Goal: Transaction & Acquisition: Obtain resource

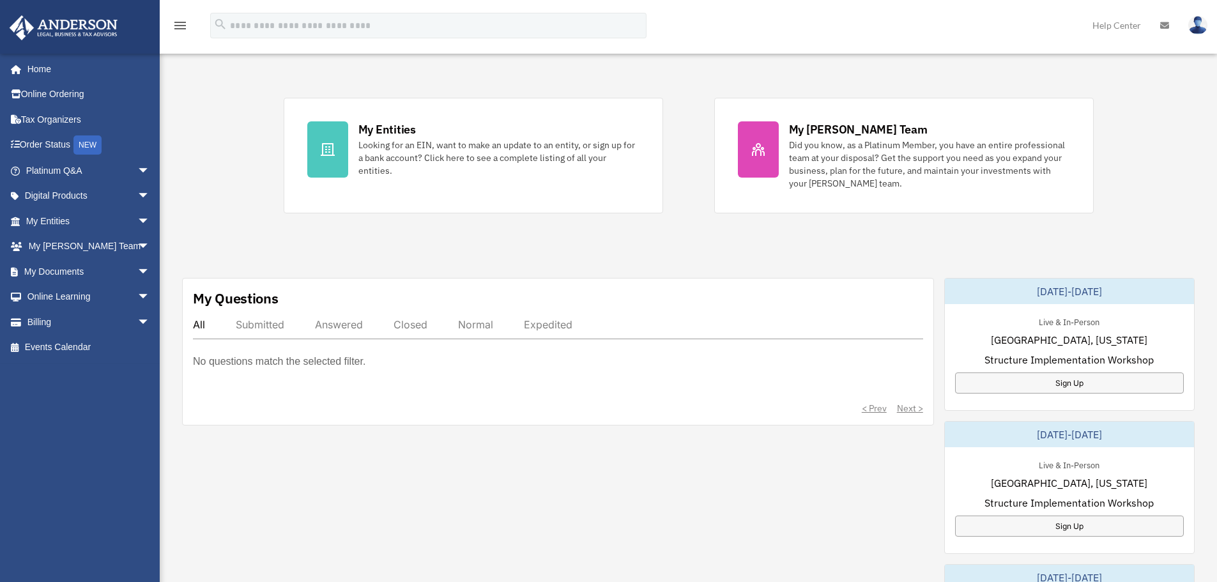
scroll to position [256, 0]
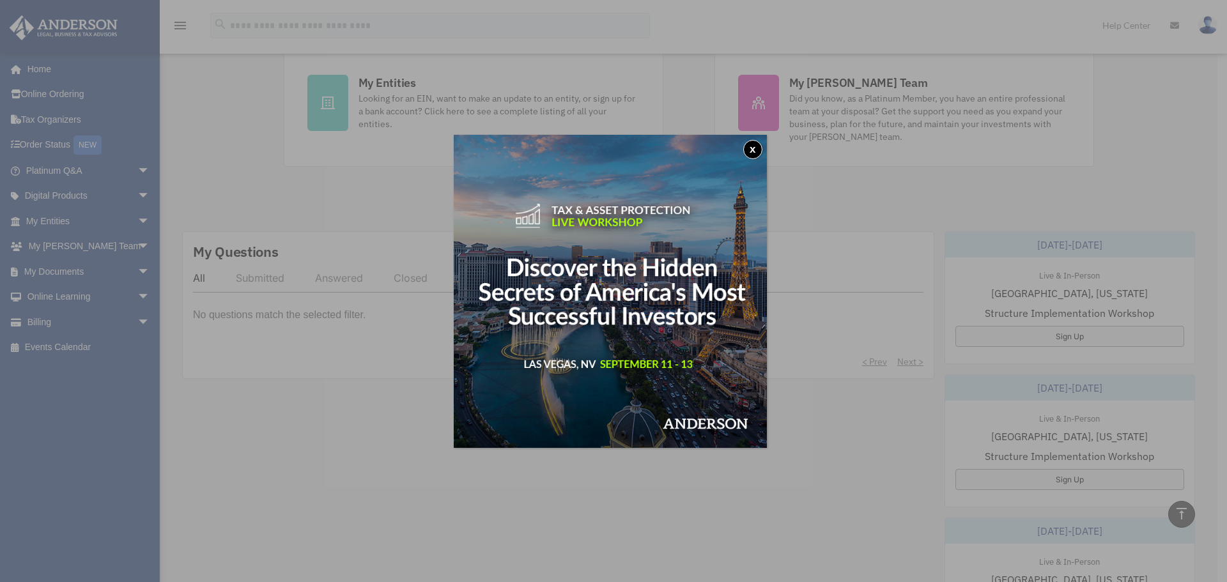
click at [755, 151] on button "x" at bounding box center [752, 149] width 19 height 19
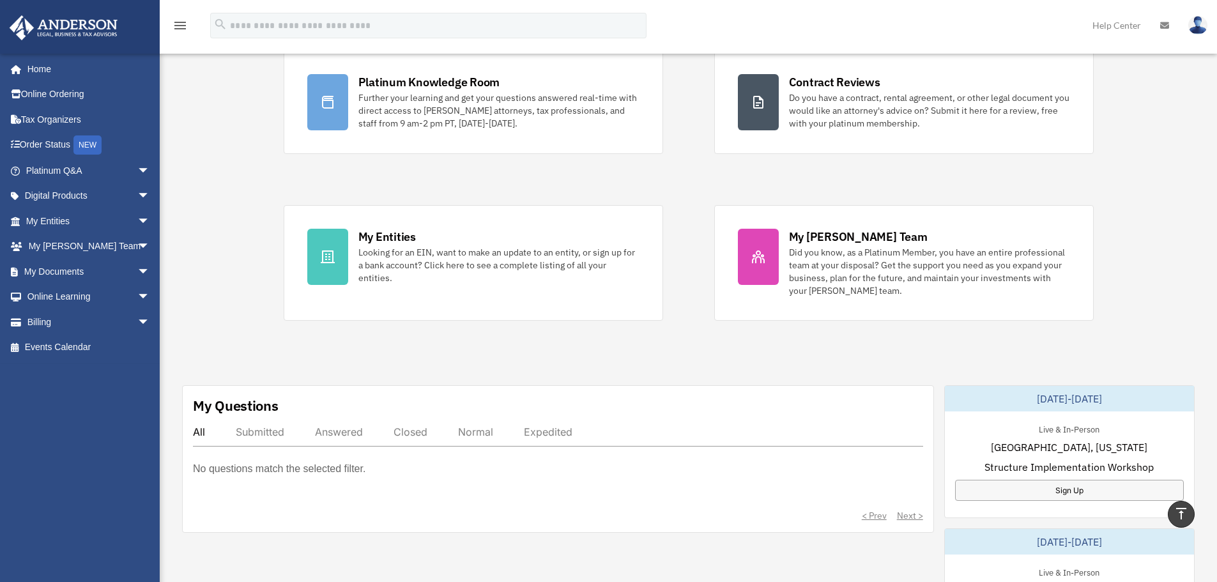
scroll to position [0, 0]
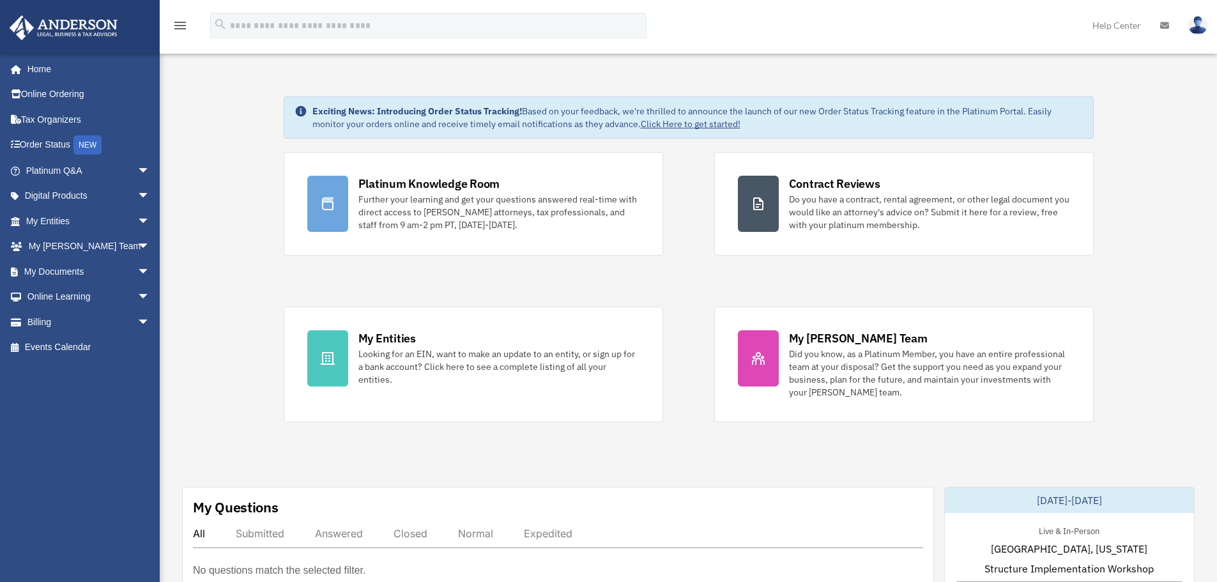
click at [1200, 29] on img at bounding box center [1197, 25] width 19 height 19
click at [137, 217] on span "arrow_drop_down" at bounding box center [150, 221] width 26 height 26
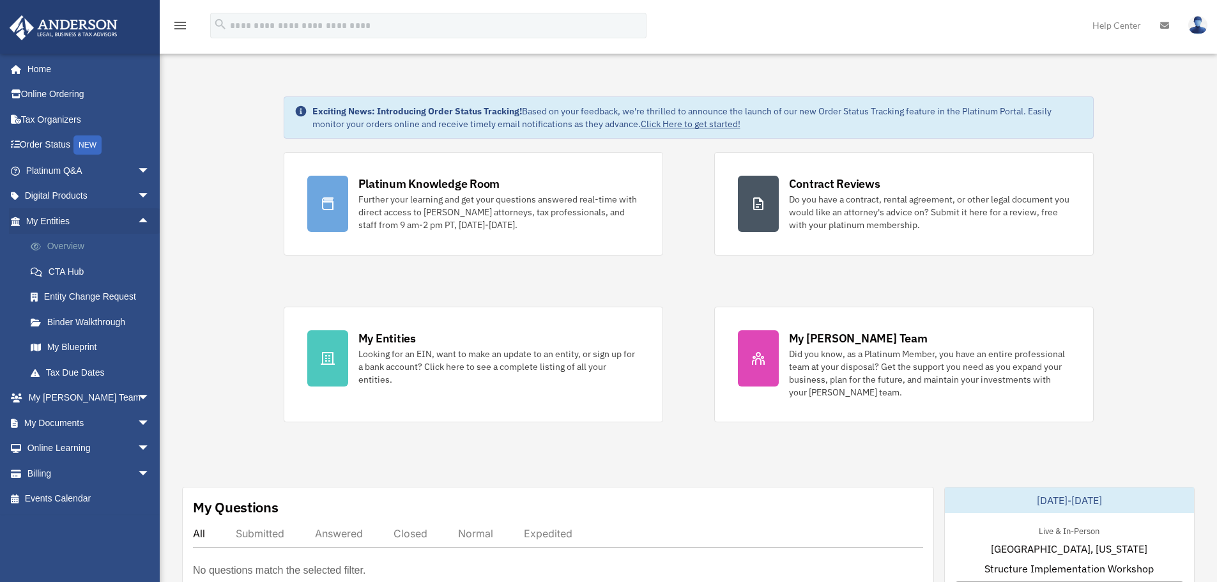
click at [71, 248] on link "Overview" at bounding box center [93, 247] width 151 height 26
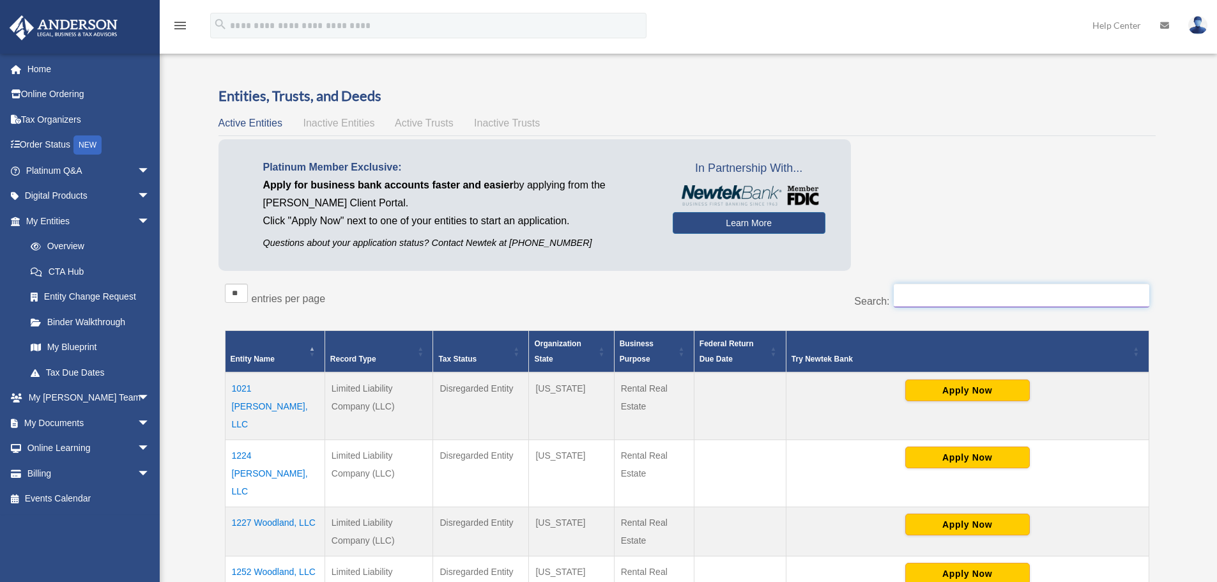
click at [965, 301] on input "Search:" at bounding box center [1022, 296] width 256 height 24
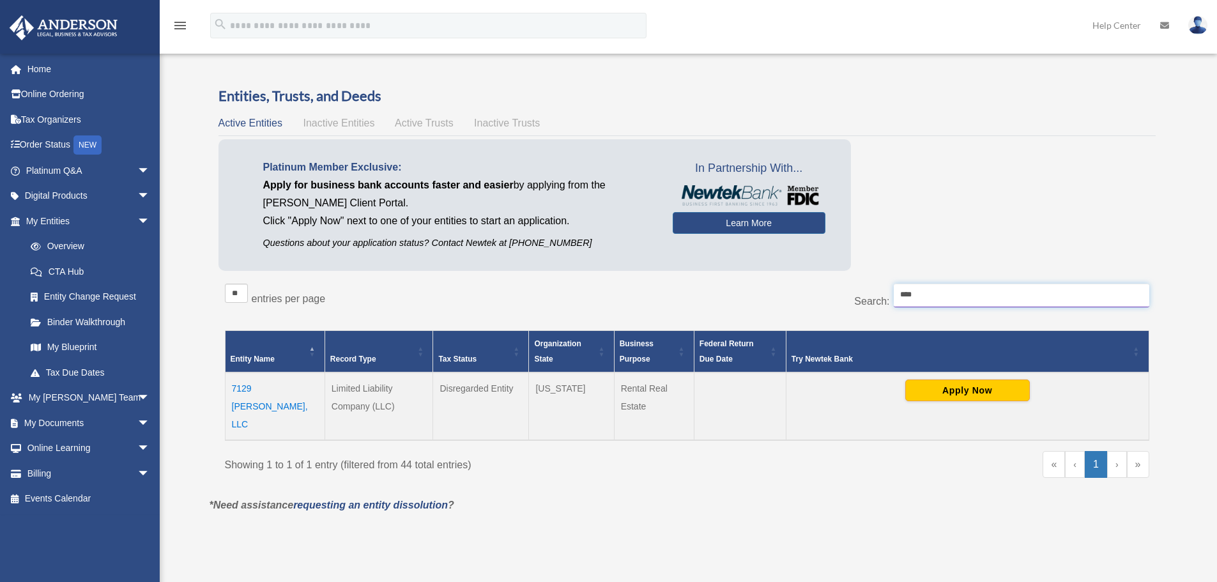
type input "****"
click at [262, 388] on td "7129 [PERSON_NAME], LLC" at bounding box center [275, 407] width 100 height 68
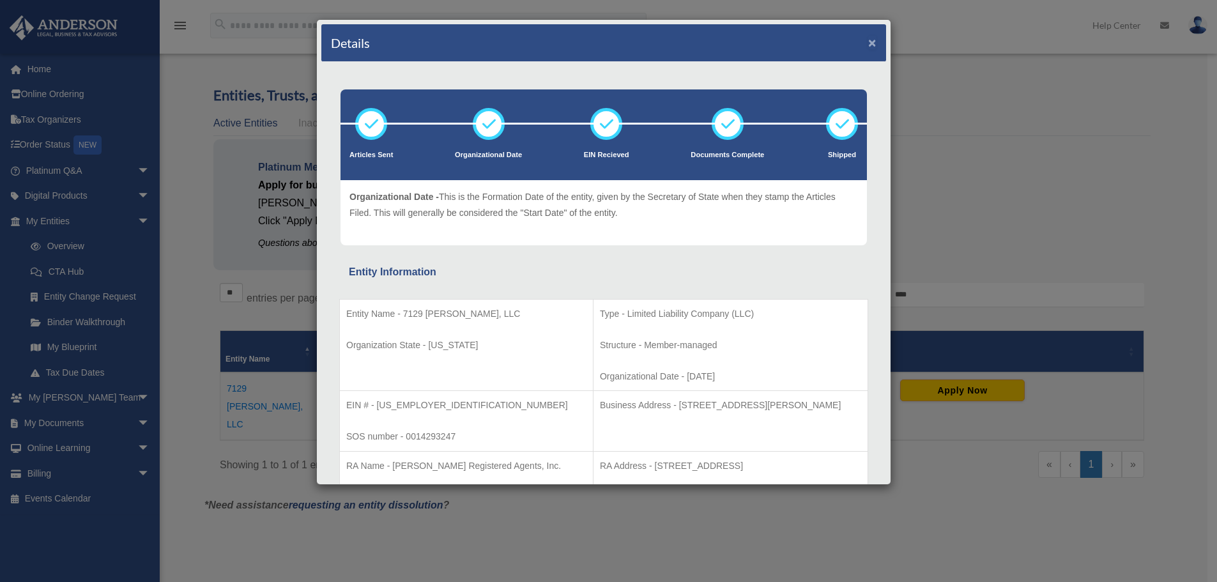
click at [868, 41] on button "×" at bounding box center [872, 42] width 8 height 13
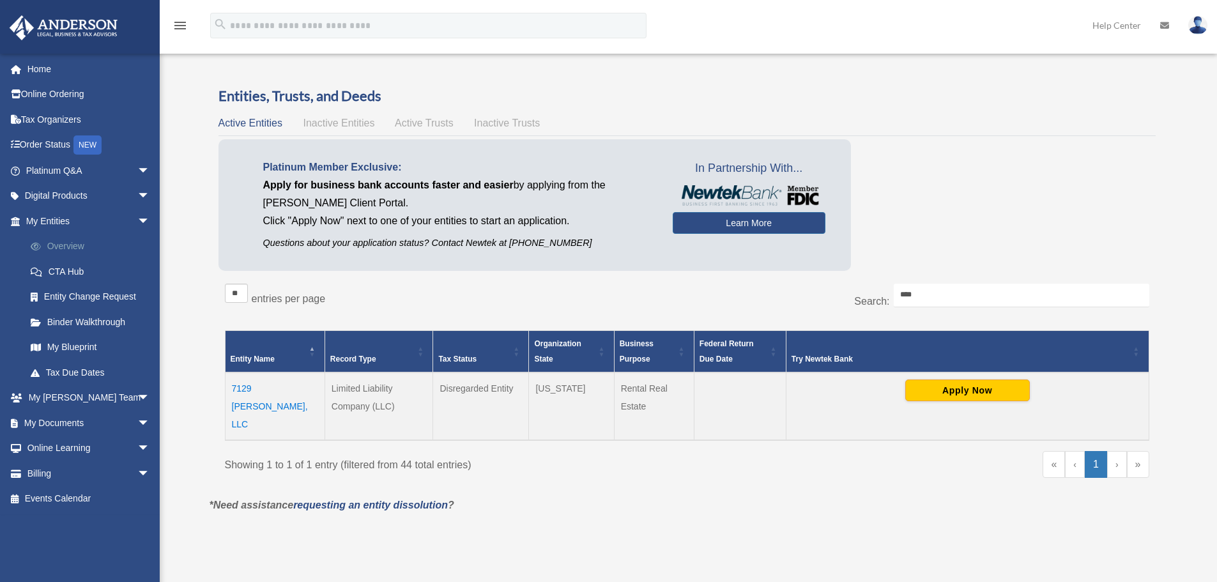
click at [75, 243] on link "Overview" at bounding box center [93, 247] width 151 height 26
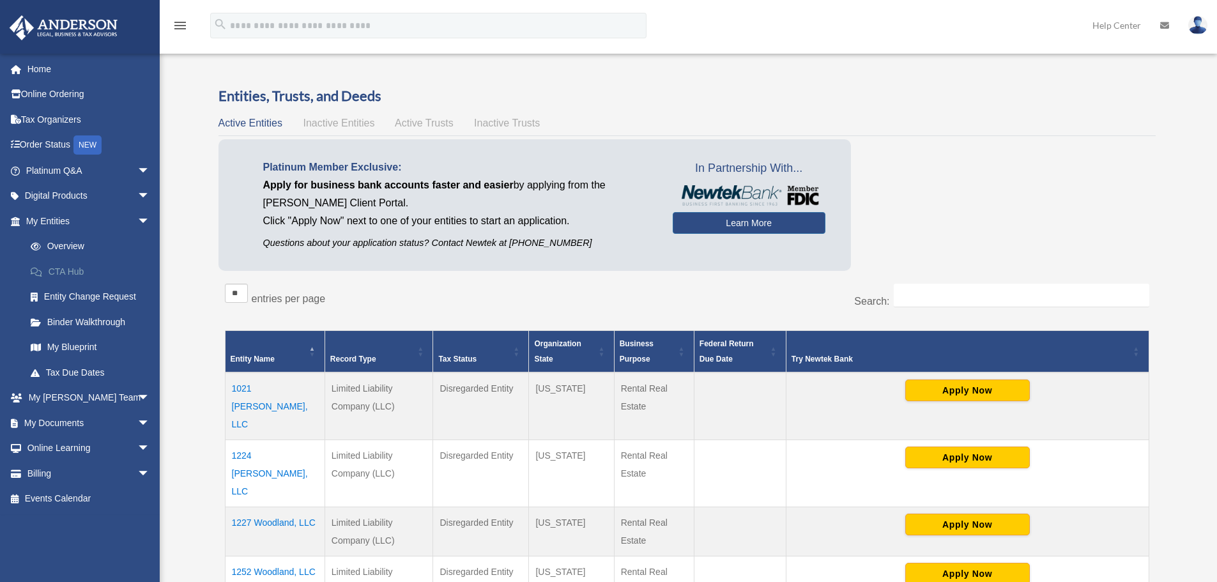
click at [74, 272] on link "CTA Hub" at bounding box center [93, 272] width 151 height 26
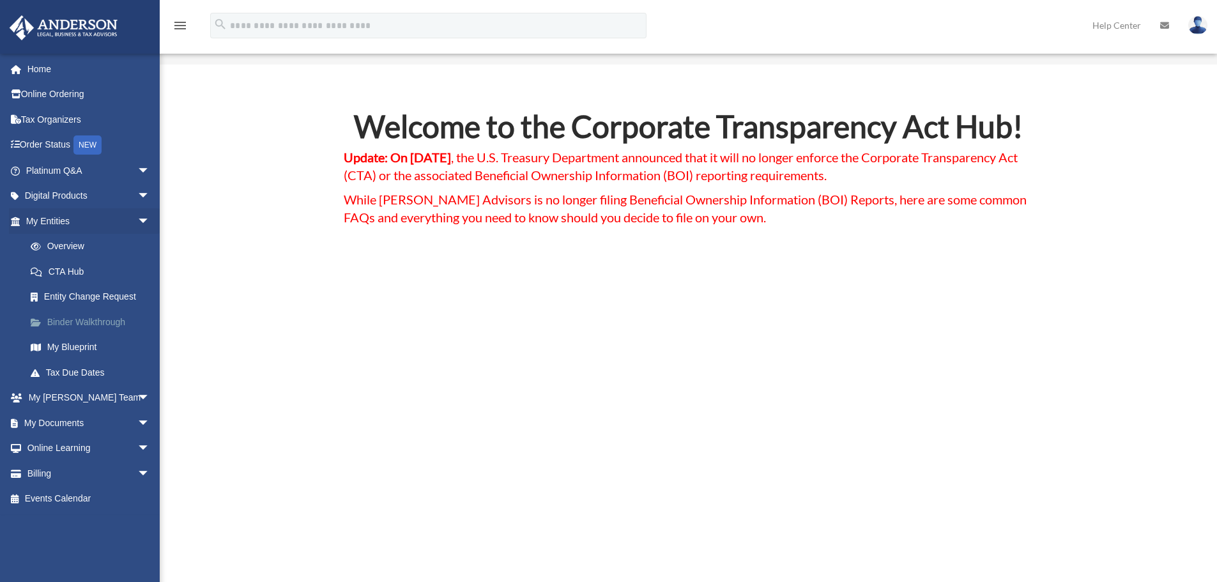
click at [63, 323] on link "Binder Walkthrough" at bounding box center [93, 322] width 151 height 26
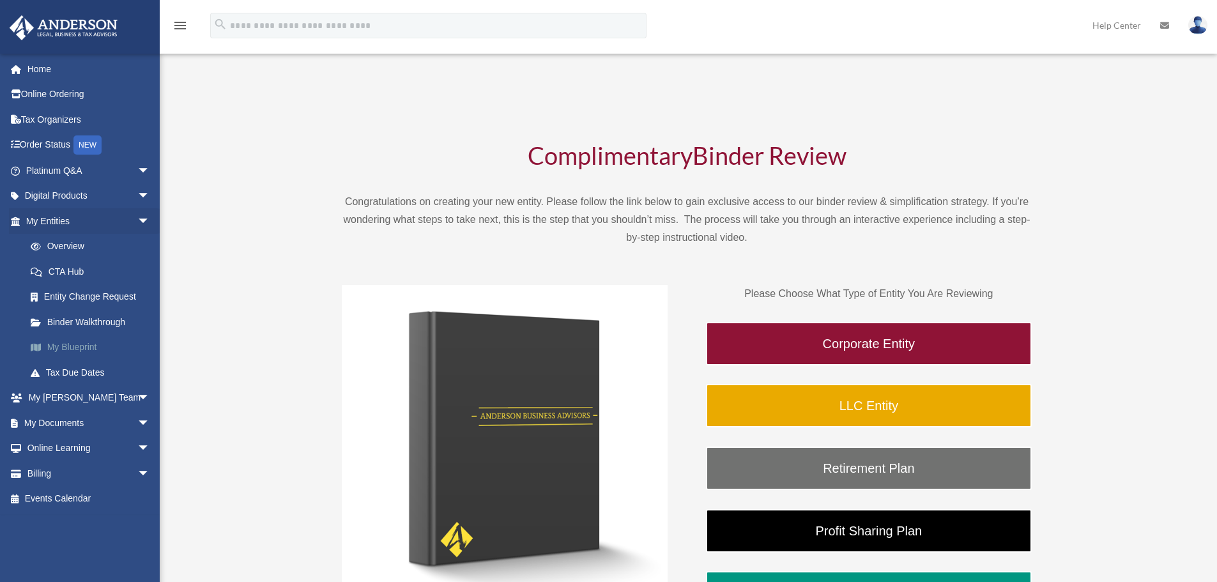
click at [84, 347] on link "My Blueprint" at bounding box center [93, 348] width 151 height 26
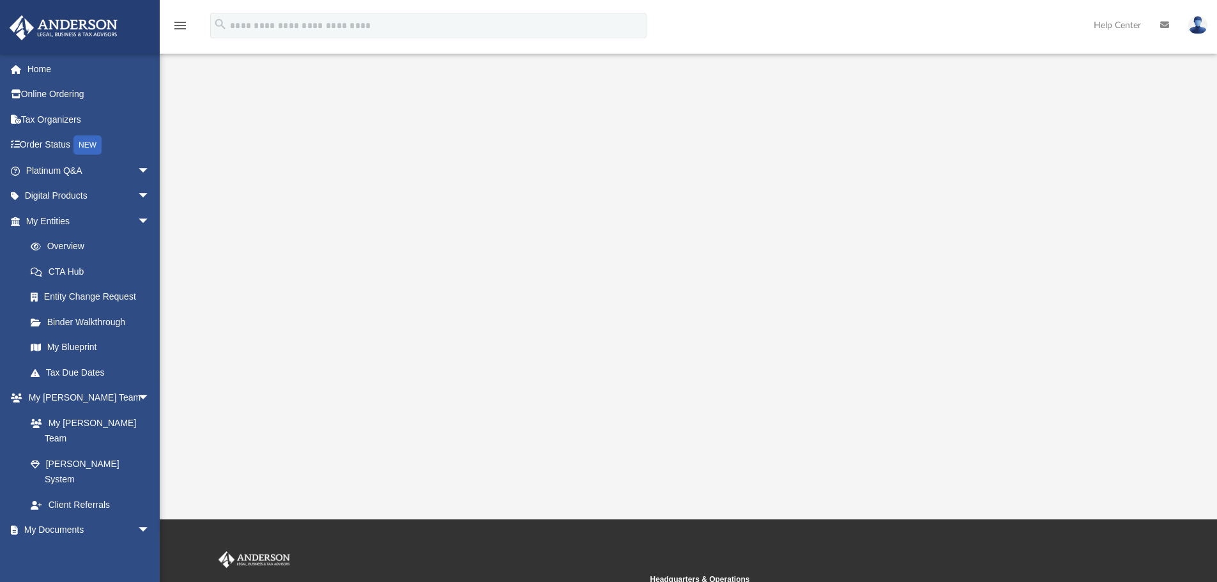
scroll to position [128, 0]
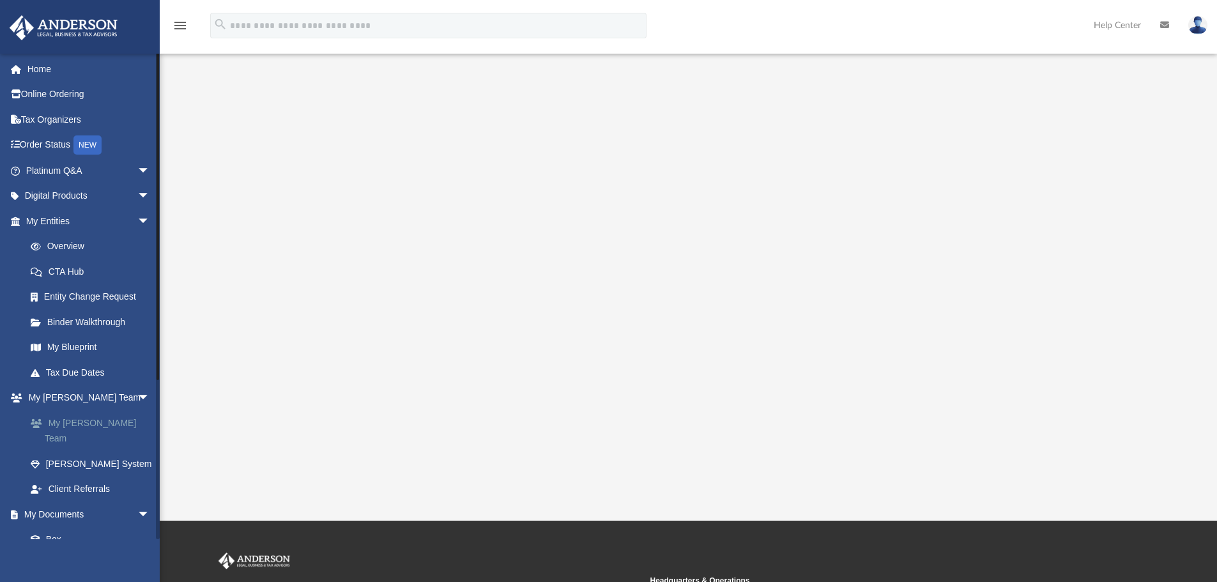
click at [53, 419] on link "My [PERSON_NAME] Team" at bounding box center [93, 430] width 151 height 41
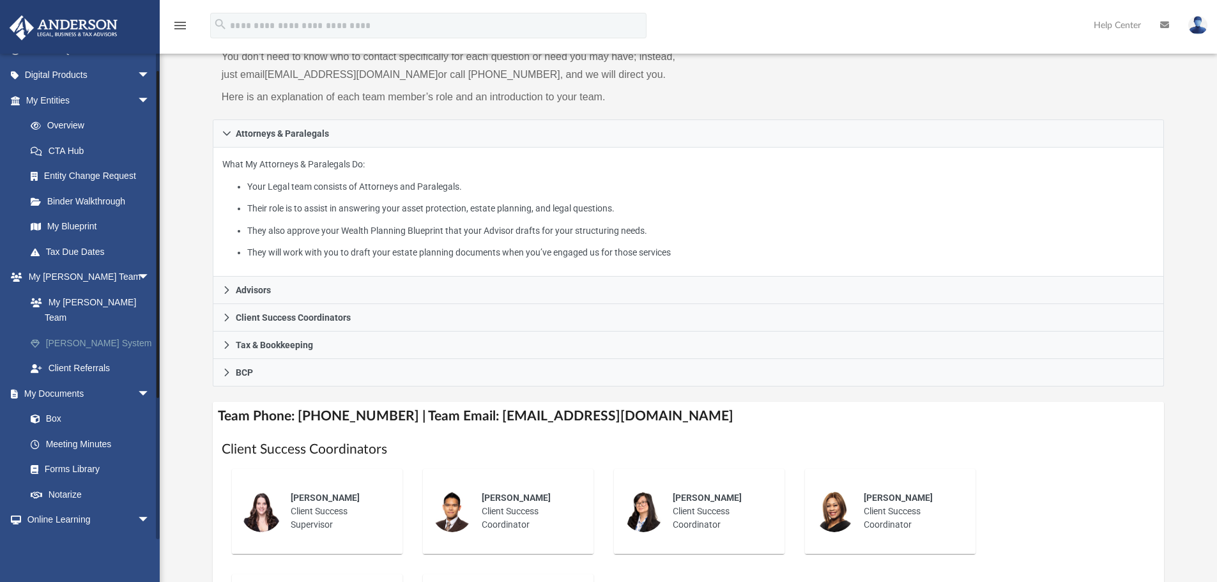
scroll to position [128, 0]
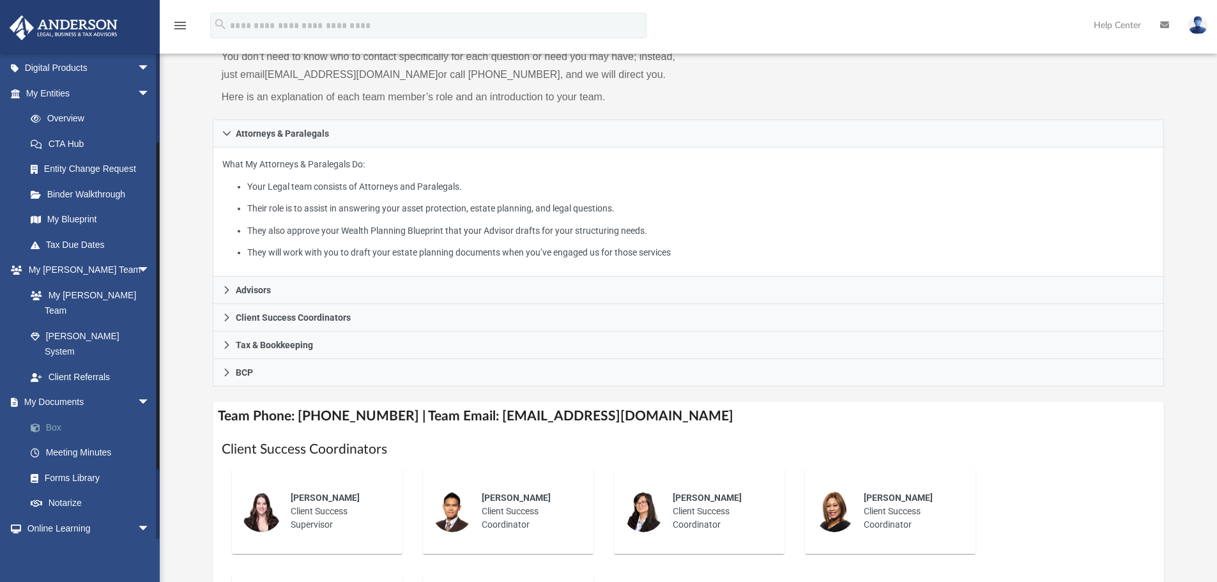
click at [60, 415] on link "Box" at bounding box center [93, 428] width 151 height 26
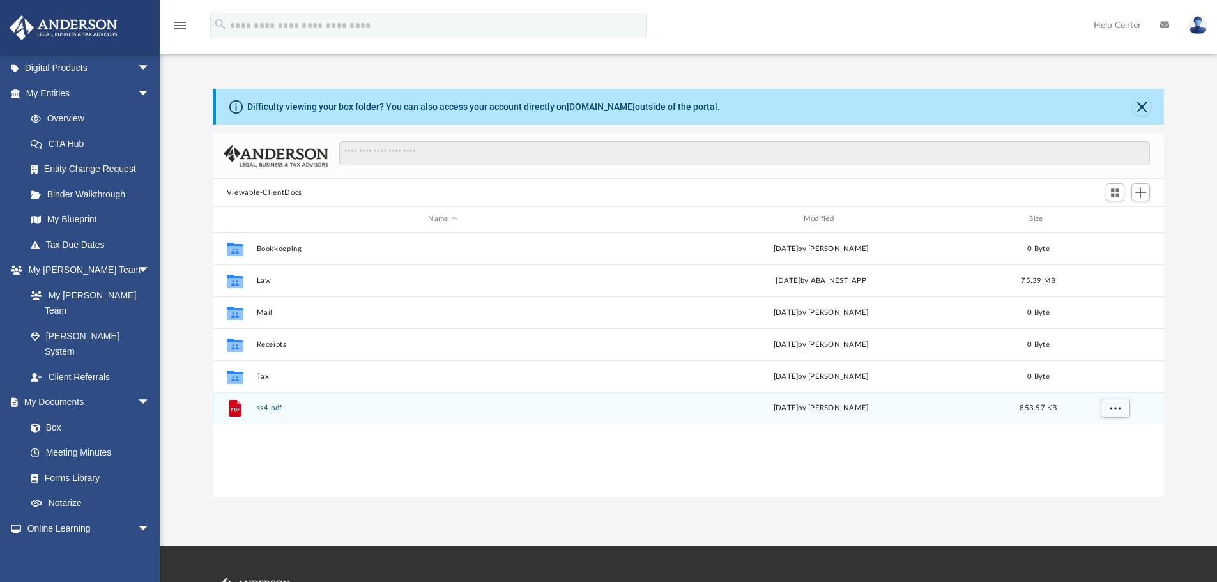
click at [276, 408] on button "ss4.pdf" at bounding box center [442, 408] width 373 height 8
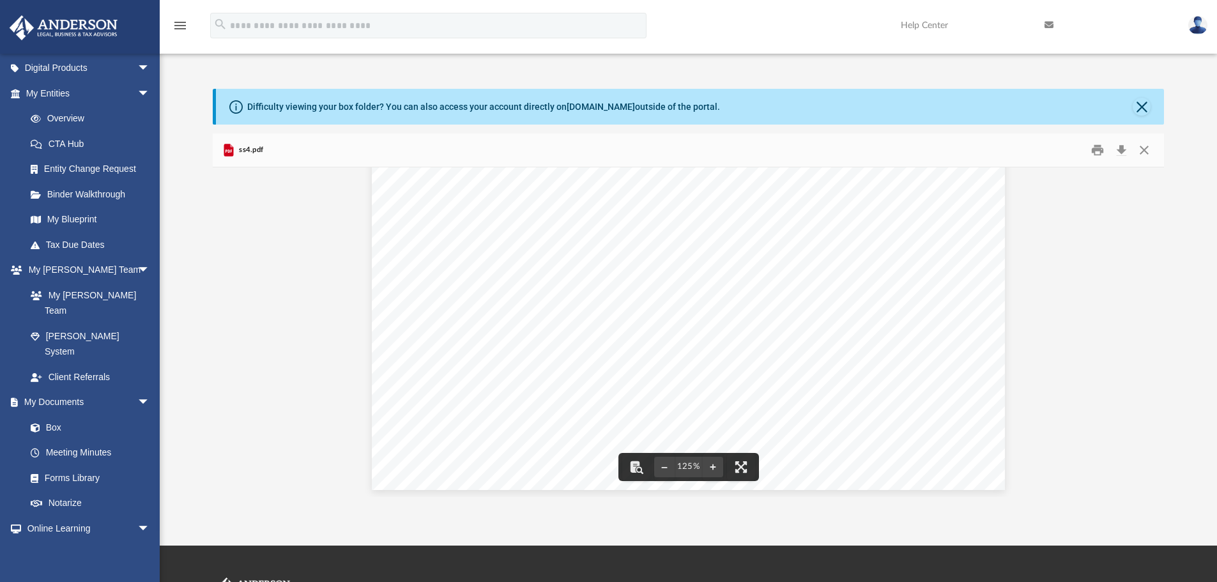
scroll to position [586, 0]
click at [666, 464] on button "File preview" at bounding box center [664, 467] width 20 height 28
click at [665, 464] on button "File preview" at bounding box center [664, 467] width 20 height 28
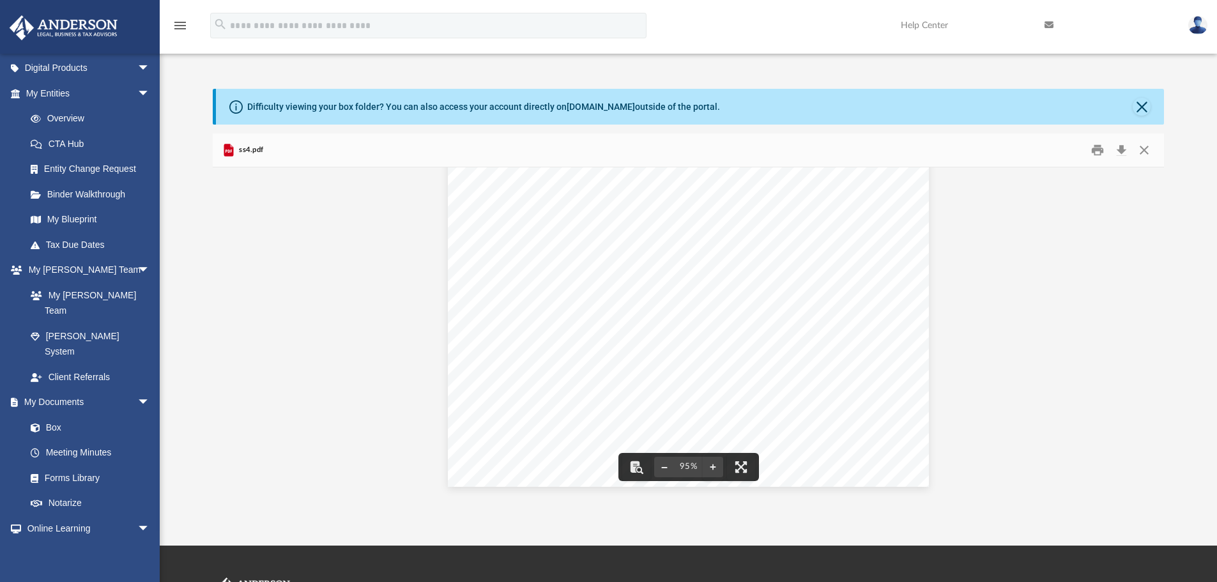
scroll to position [299, 0]
drag, startPoint x: 718, startPoint y: 466, endPoint x: 696, endPoint y: 450, distance: 27.5
click at [718, 466] on button "File preview" at bounding box center [713, 467] width 20 height 28
click at [1143, 151] on button "Close" at bounding box center [1144, 151] width 23 height 20
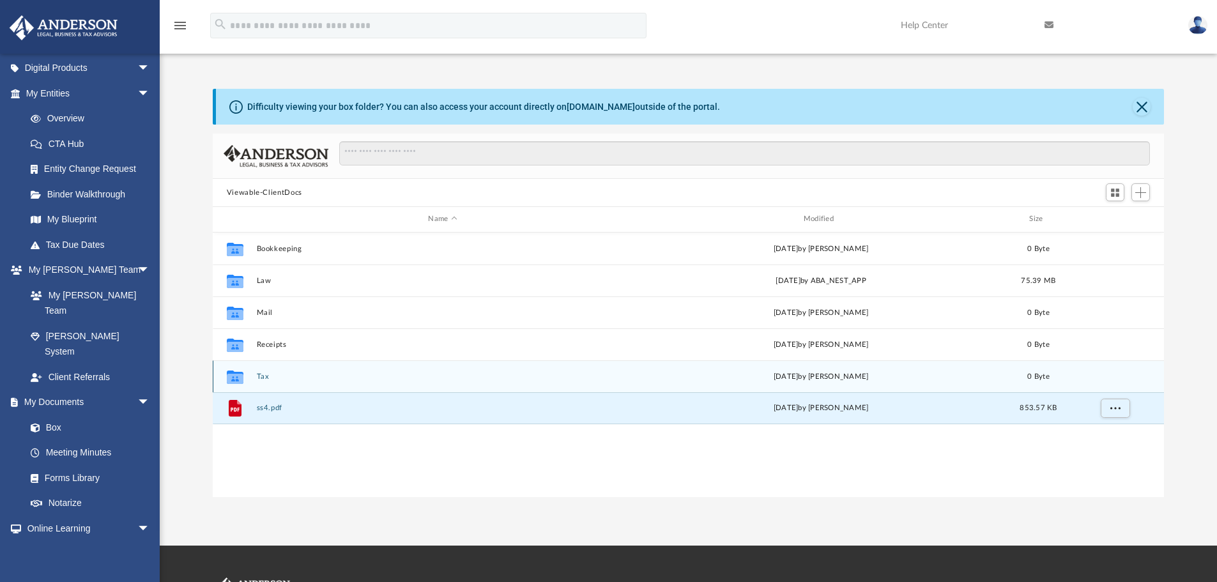
click at [369, 378] on button "Tax" at bounding box center [442, 377] width 373 height 8
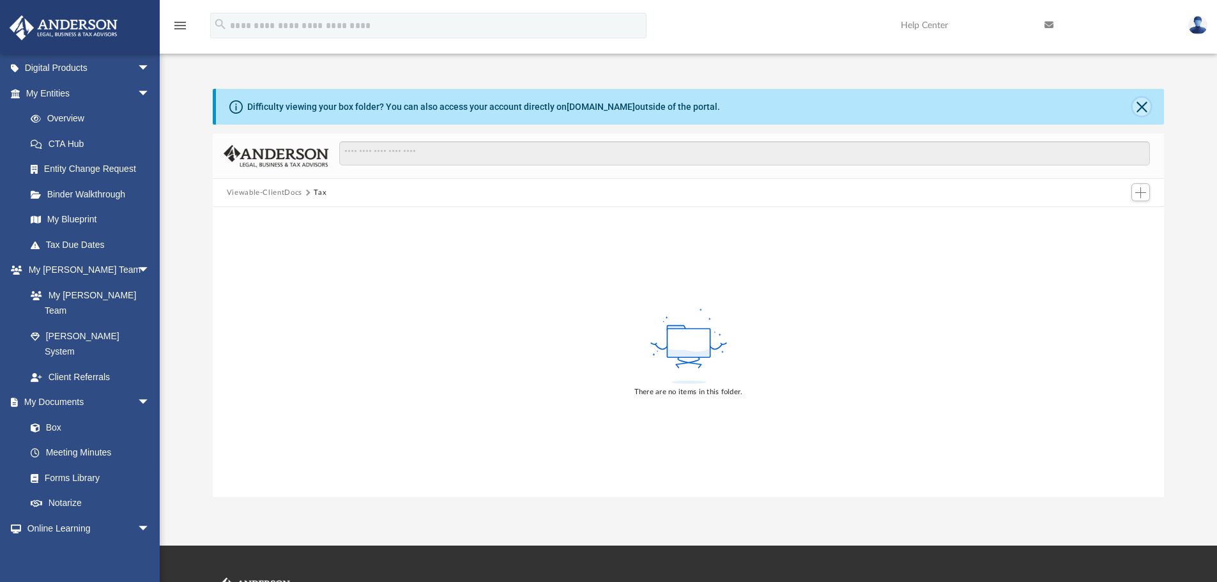
click at [1146, 106] on button "Close" at bounding box center [1142, 107] width 18 height 18
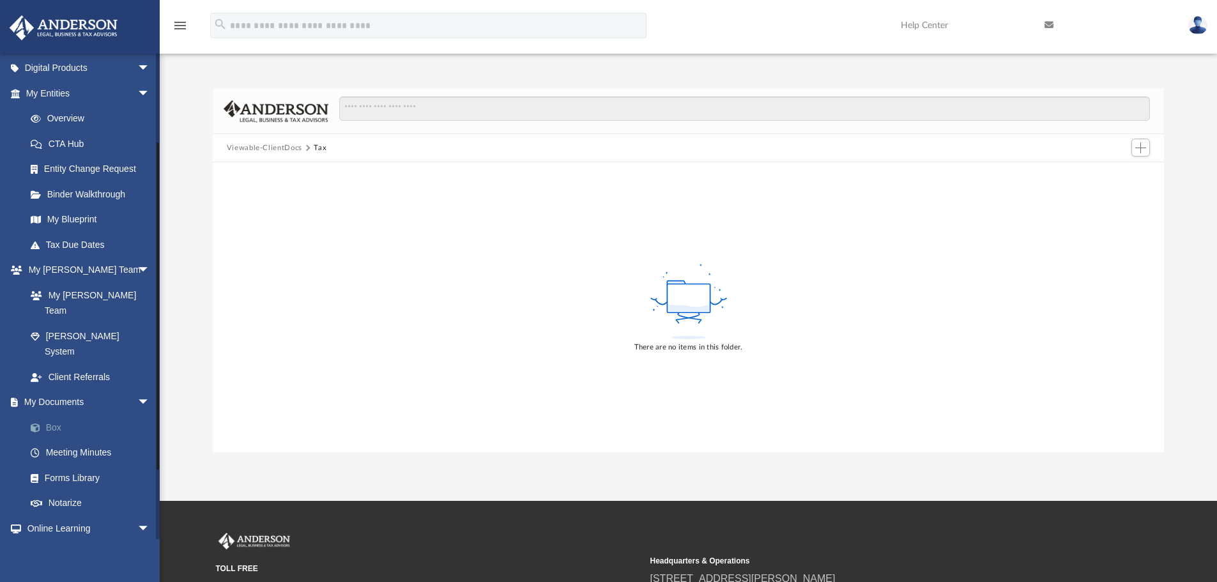
click at [63, 415] on link "Box" at bounding box center [93, 428] width 151 height 26
click at [289, 144] on button "Viewable-ClientDocs" at bounding box center [264, 148] width 75 height 12
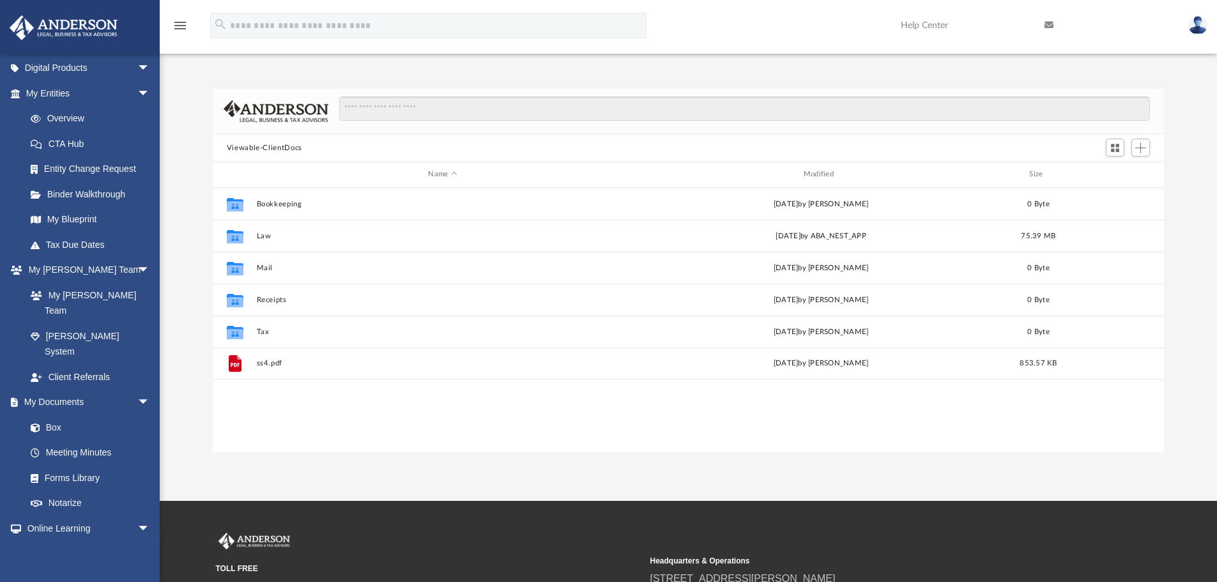
scroll to position [10, 10]
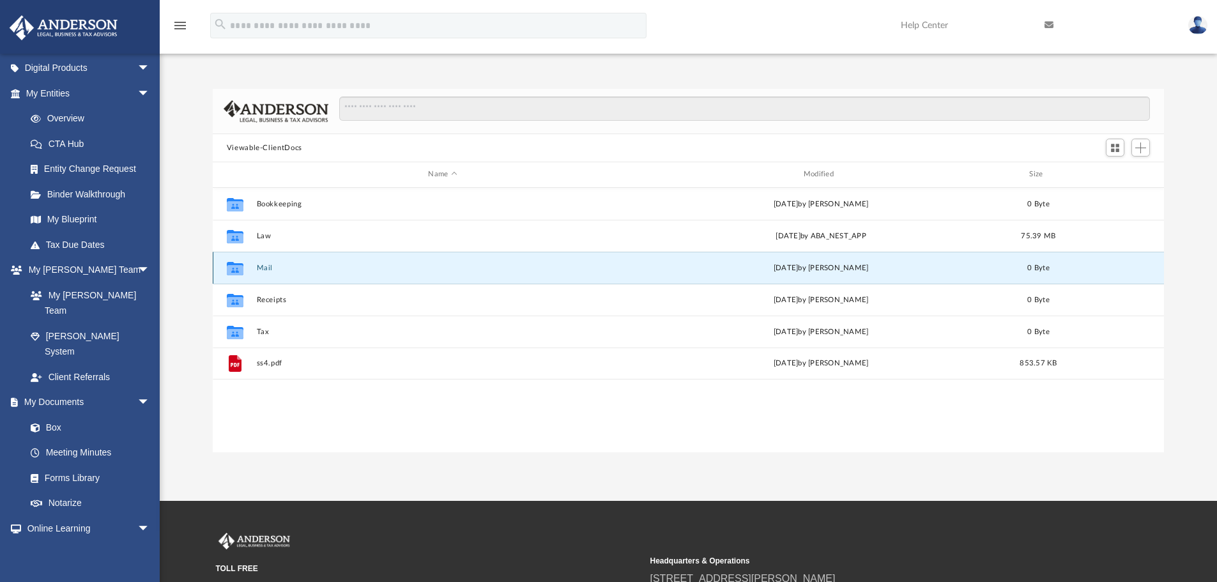
click at [295, 270] on button "Mail" at bounding box center [442, 268] width 373 height 8
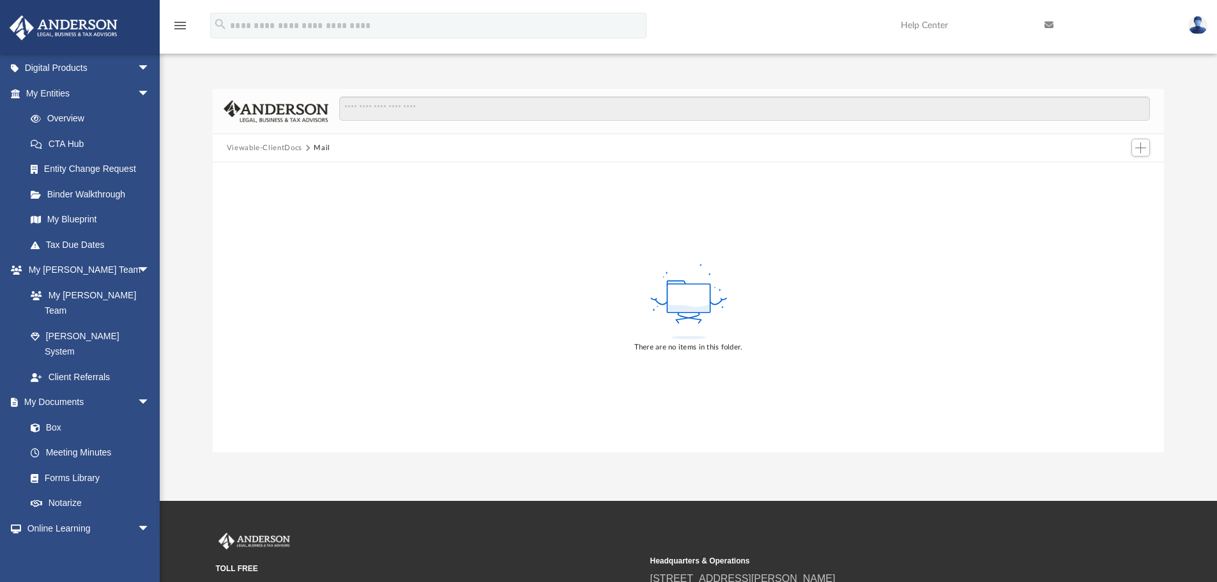
click at [294, 148] on button "Viewable-ClientDocs" at bounding box center [264, 148] width 75 height 12
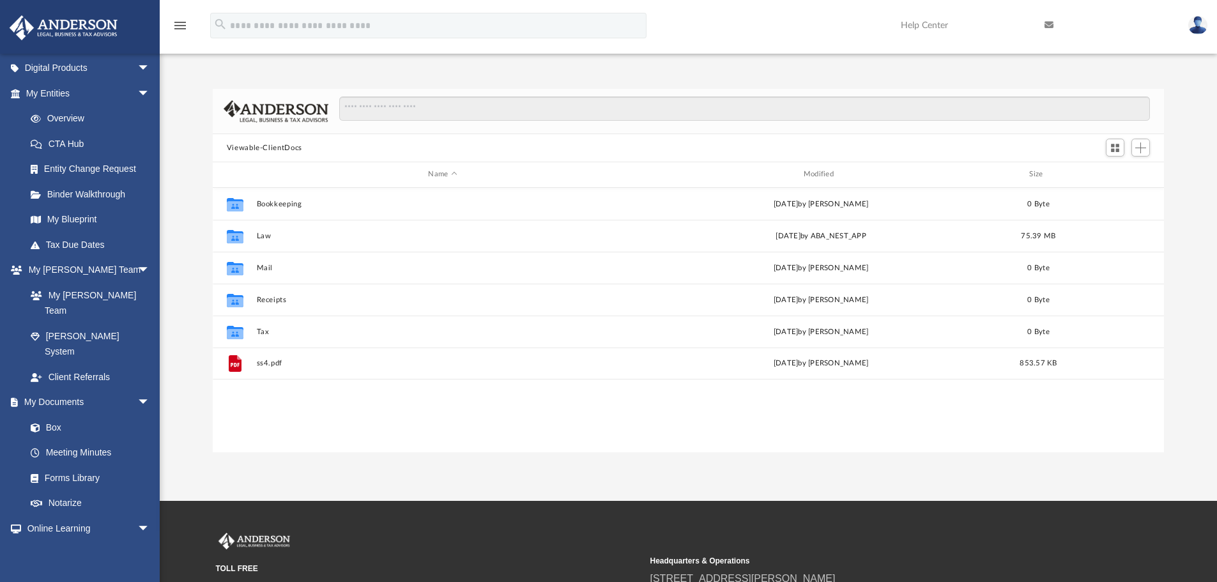
scroll to position [281, 942]
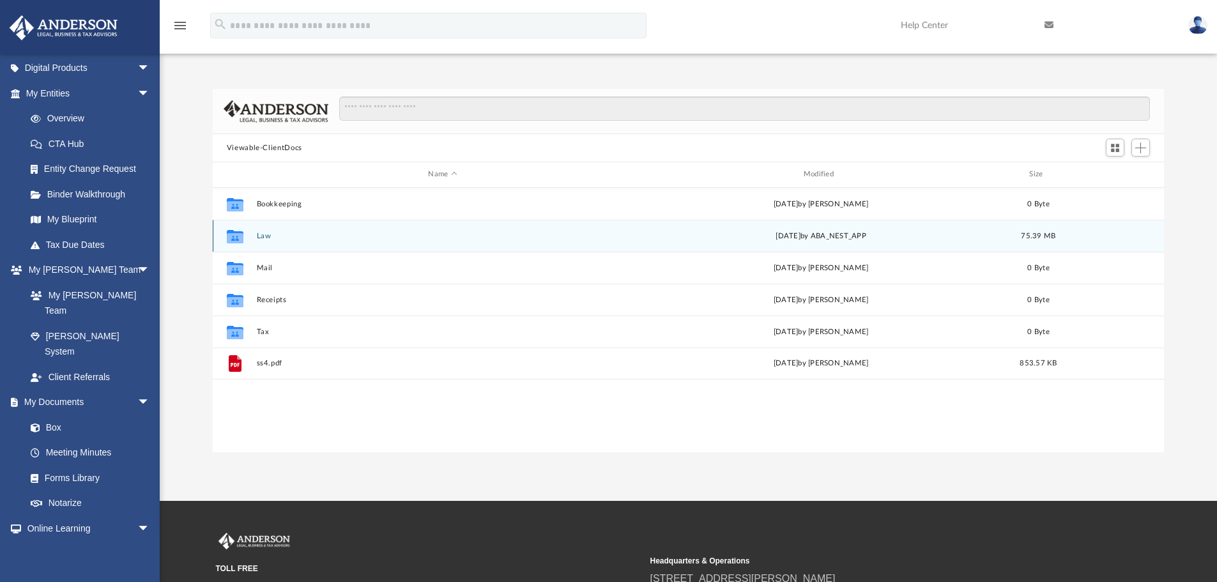
click at [278, 238] on button "Law" at bounding box center [442, 236] width 373 height 8
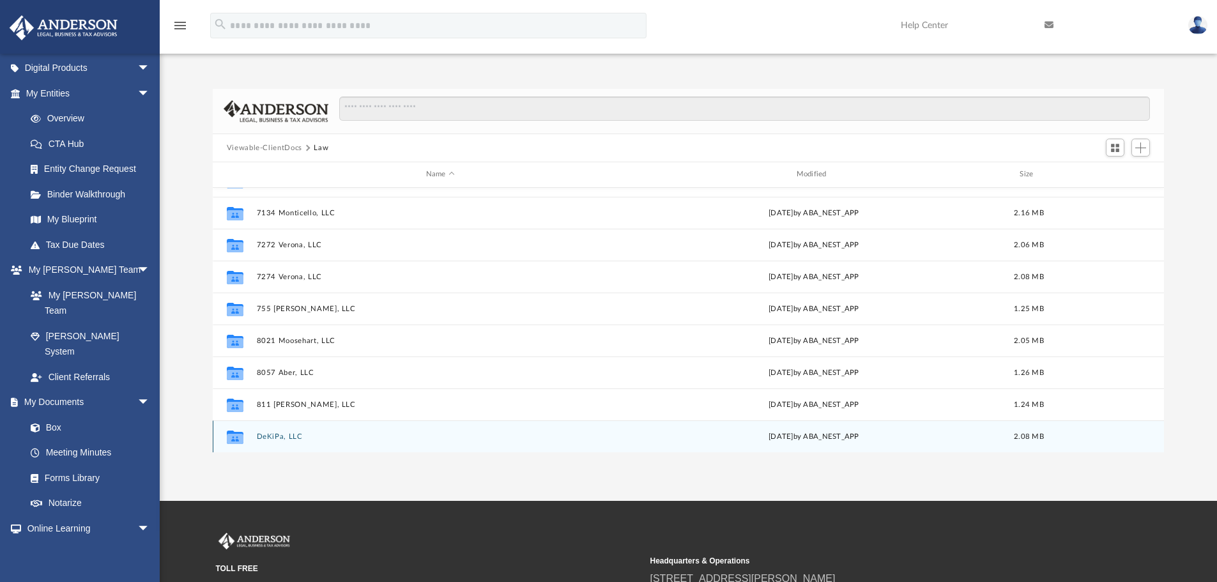
scroll to position [981, 0]
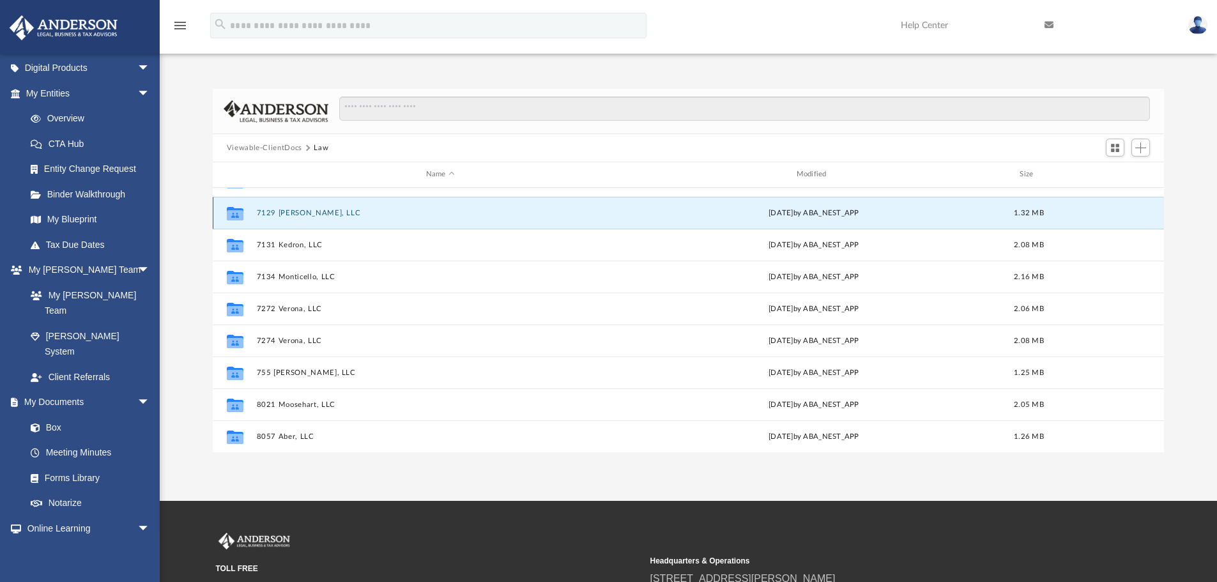
click at [286, 211] on button "7129 Bennett, LLC" at bounding box center [440, 213] width 368 height 8
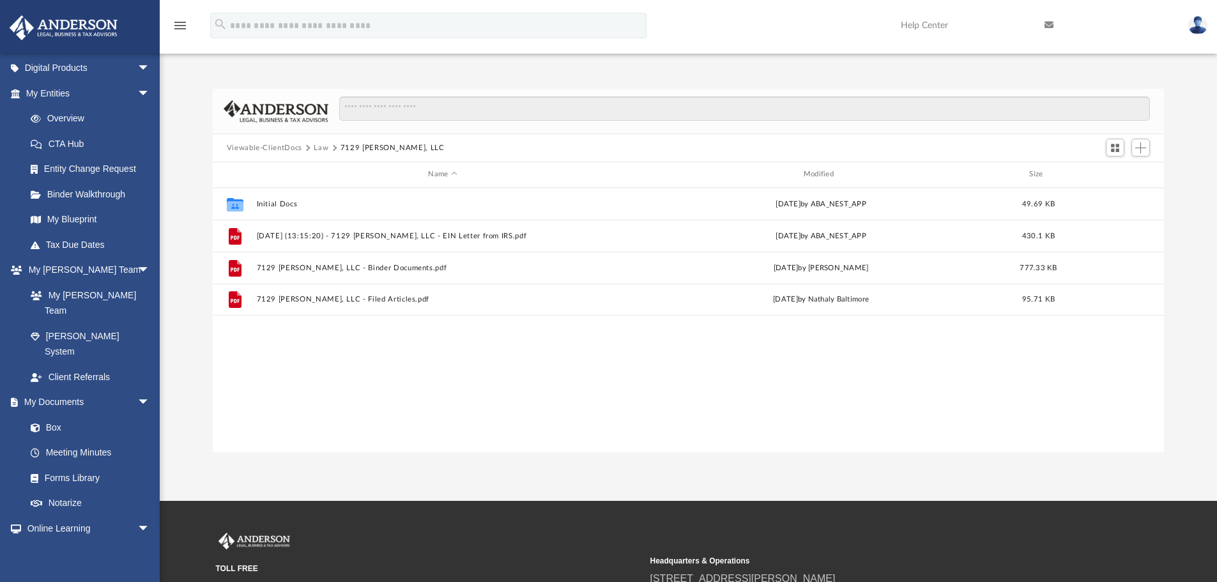
scroll to position [0, 0]
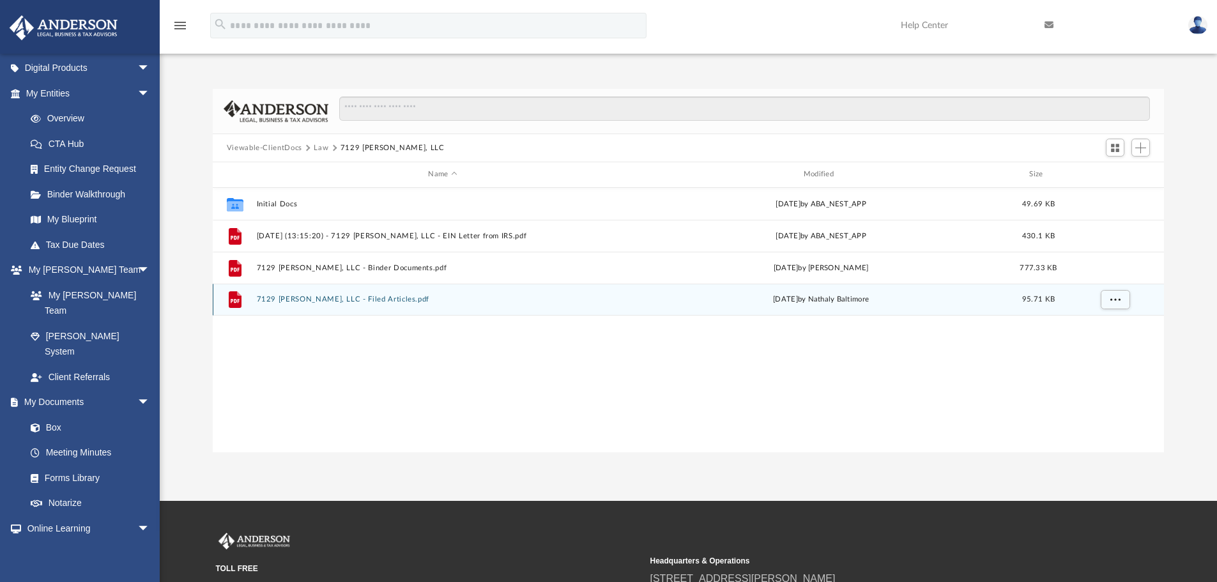
click at [361, 298] on button "7129 Bennett, LLC - Filed Articles.pdf" at bounding box center [442, 299] width 373 height 8
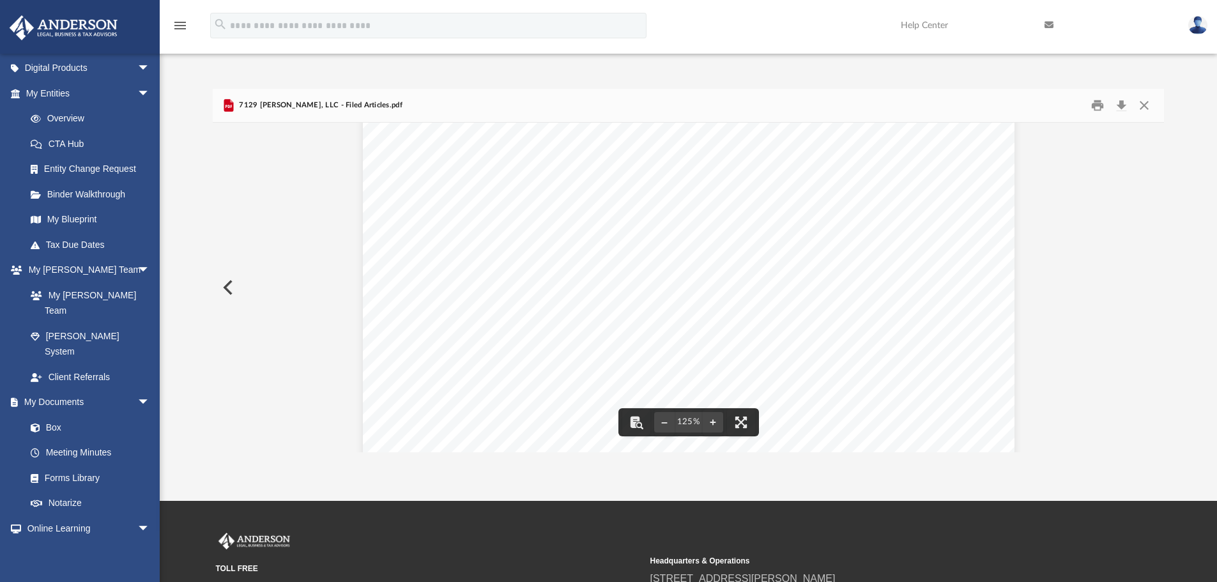
scroll to position [22, 0]
click at [227, 290] on button "Preview" at bounding box center [227, 288] width 28 height 36
click at [223, 291] on button "Preview" at bounding box center [227, 288] width 28 height 36
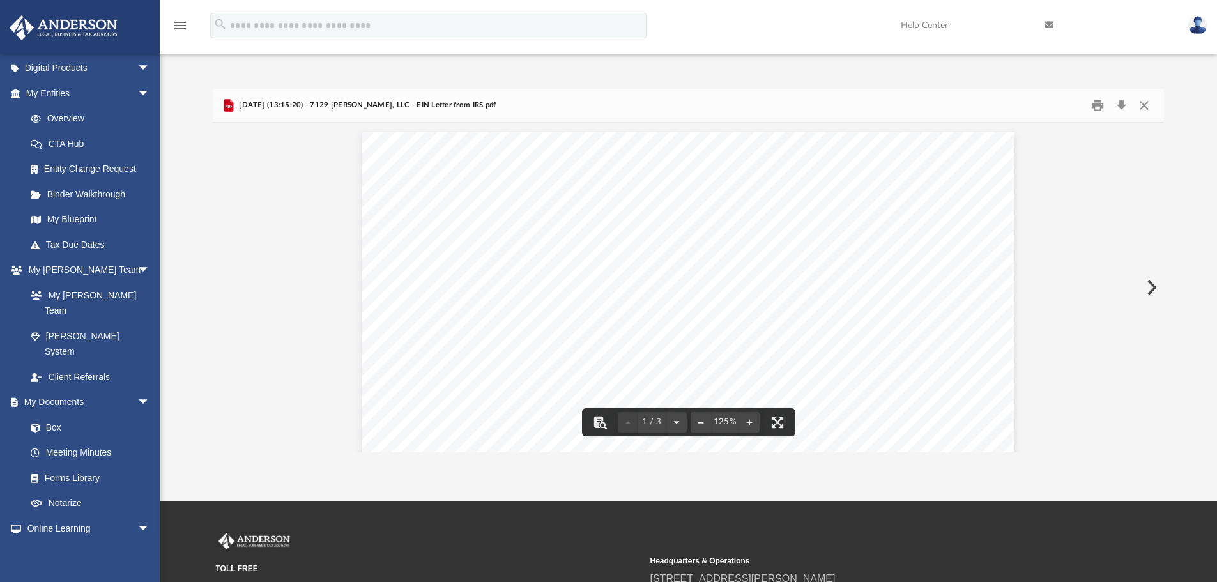
click at [997, 167] on div "Page 1" at bounding box center [688, 552] width 652 height 841
click at [992, 165] on div "Page 1" at bounding box center [688, 552] width 652 height 841
click at [995, 164] on div "Page 1" at bounding box center [688, 552] width 652 height 841
click at [996, 163] on div at bounding box center [689, 162] width 952 height 1
click at [1147, 107] on button "Close" at bounding box center [1144, 106] width 23 height 20
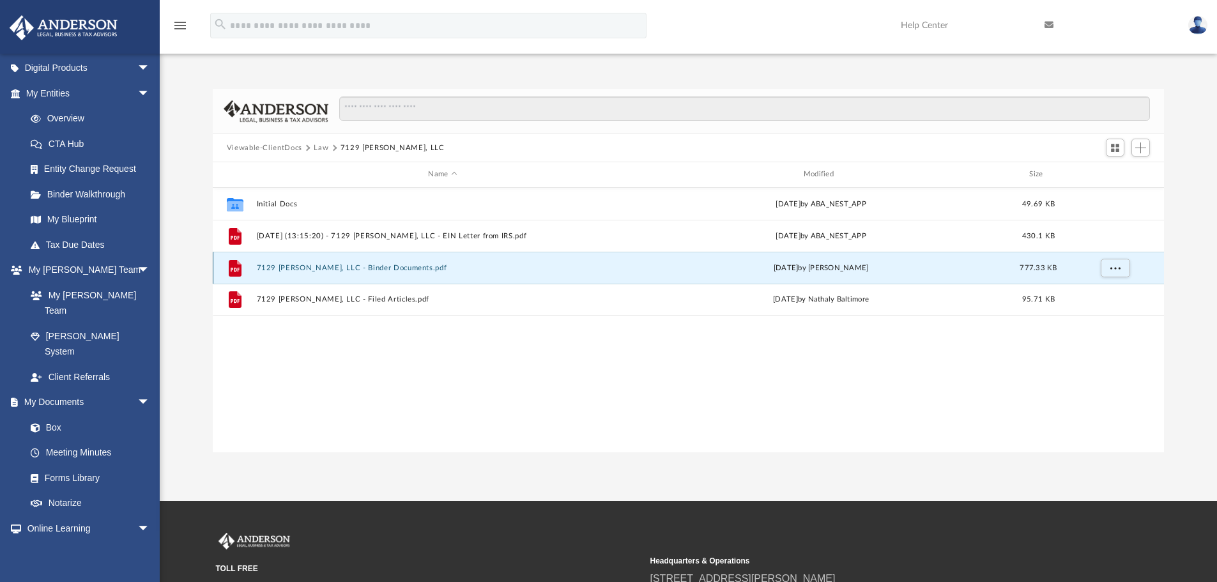
click at [312, 267] on button "7129 Bennett, LLC - Binder Documents.pdf" at bounding box center [442, 268] width 373 height 8
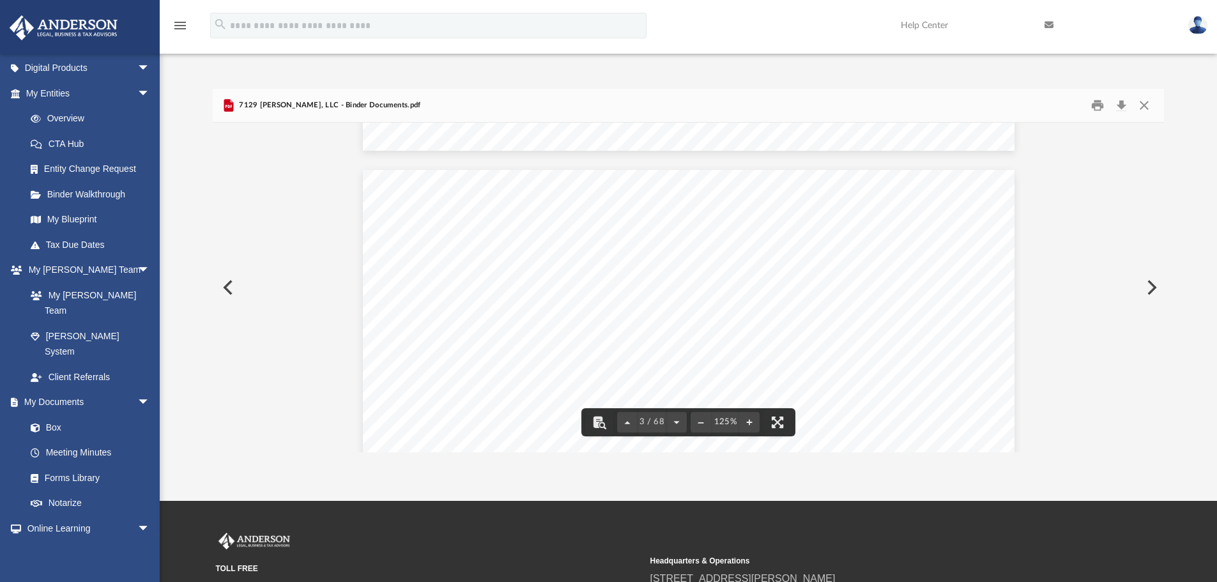
scroll to position [1725, 0]
click at [1149, 107] on button "Close" at bounding box center [1144, 106] width 23 height 20
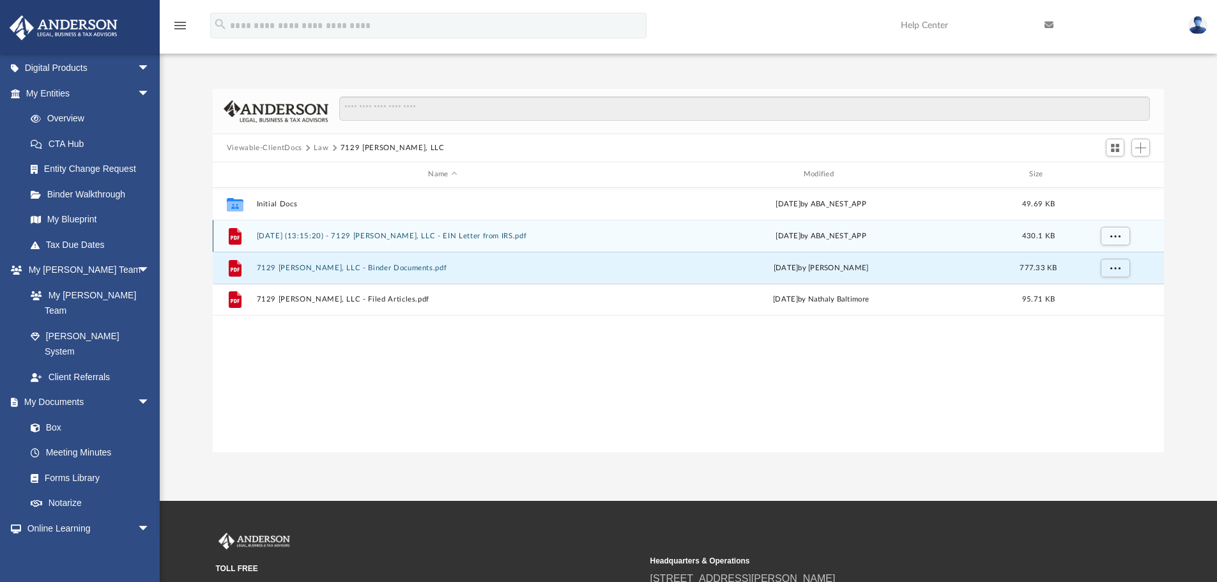
click at [391, 242] on div "File 2025.06.19 (13:15:20) - 7129 Bennett, LLC - EIN Letter from IRS.pdf Thu Ju…" at bounding box center [689, 236] width 952 height 32
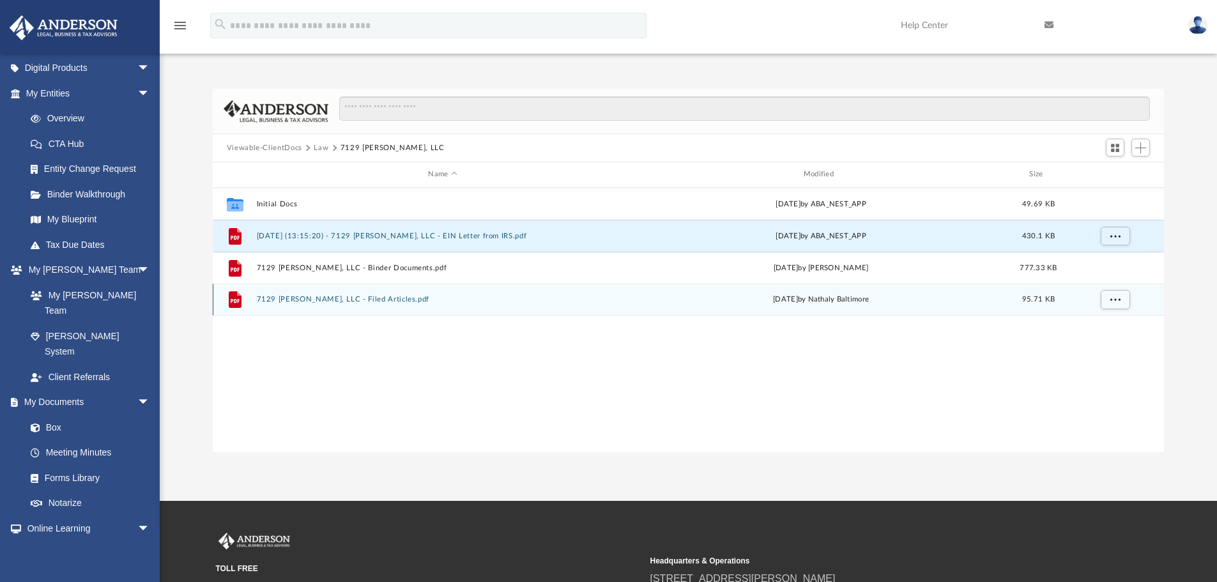
click at [378, 296] on button "7129 Bennett, LLC - Filed Articles.pdf" at bounding box center [442, 299] width 373 height 8
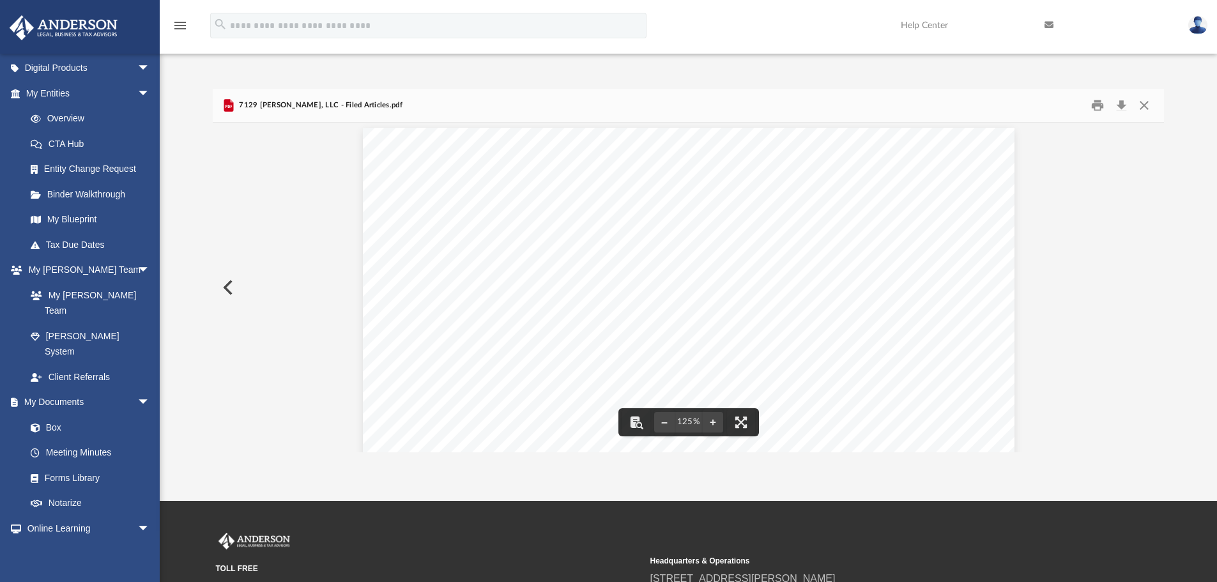
scroll to position [0, 0]
click at [1145, 108] on button "Close" at bounding box center [1144, 106] width 23 height 20
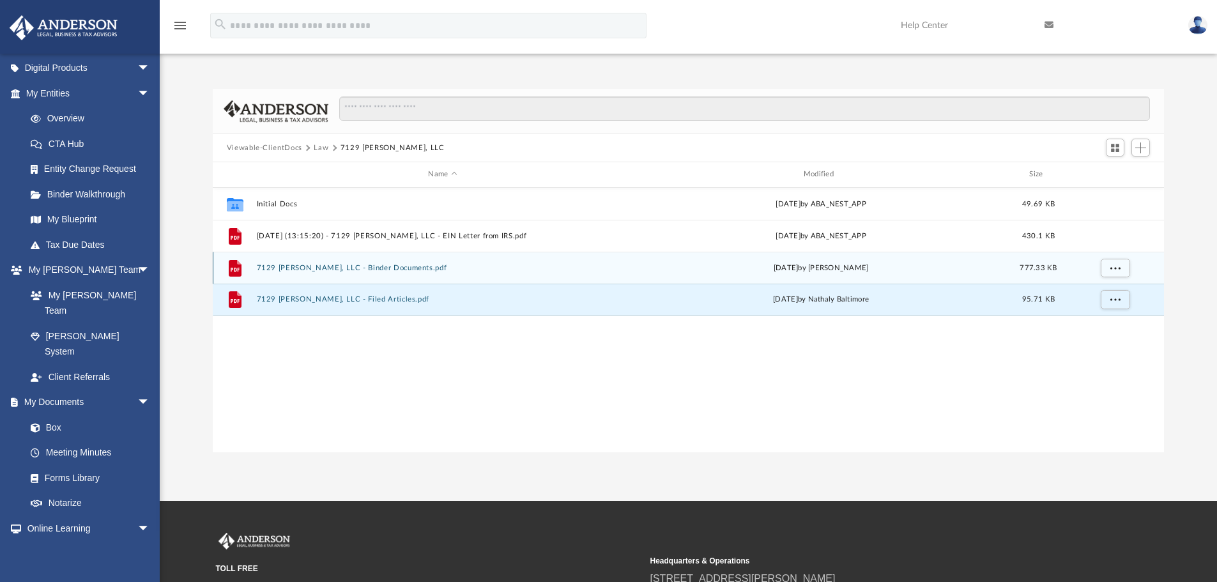
click at [349, 267] on button "7129 Bennett, LLC - Binder Documents.pdf" at bounding box center [442, 268] width 373 height 8
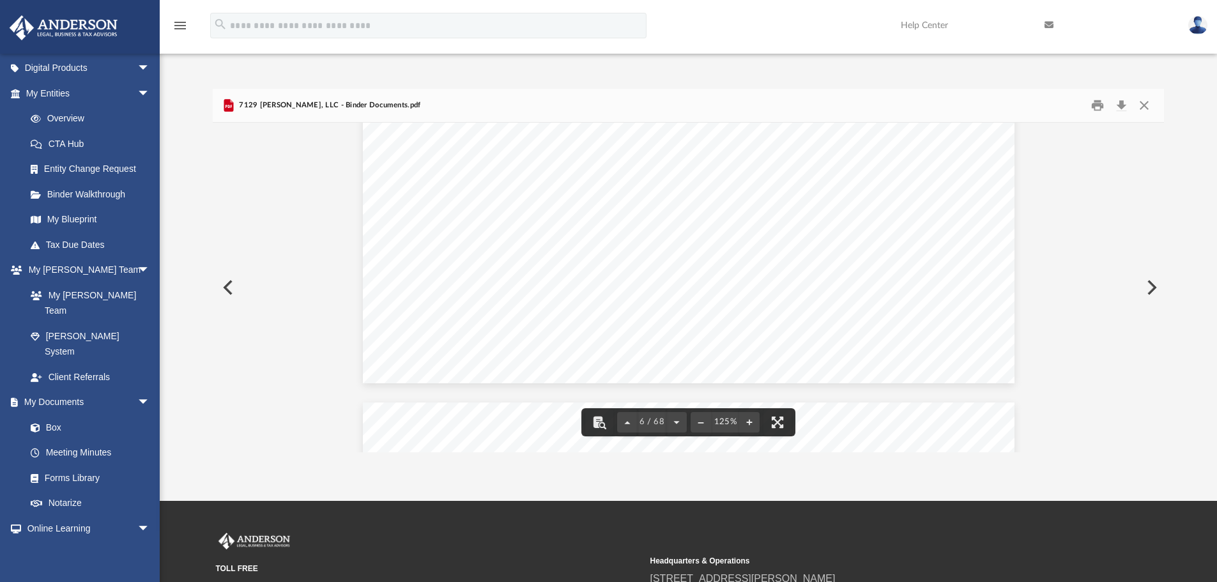
scroll to position [5112, 0]
click at [1119, 108] on button "Download" at bounding box center [1121, 106] width 23 height 20
